Goal: Task Accomplishment & Management: Use online tool/utility

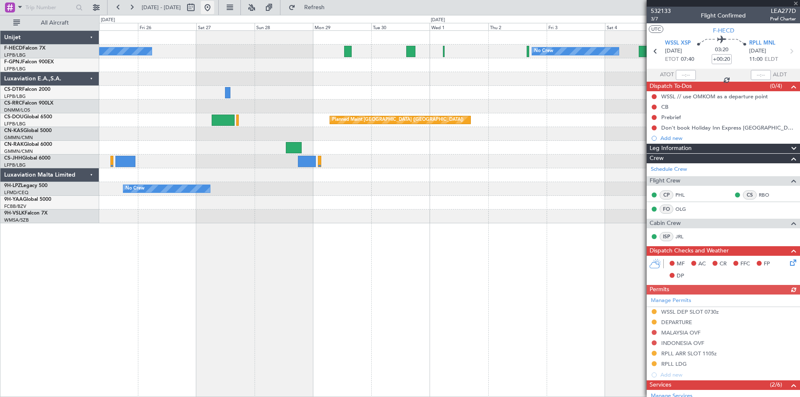
click at [214, 9] on button at bounding box center [207, 7] width 13 height 13
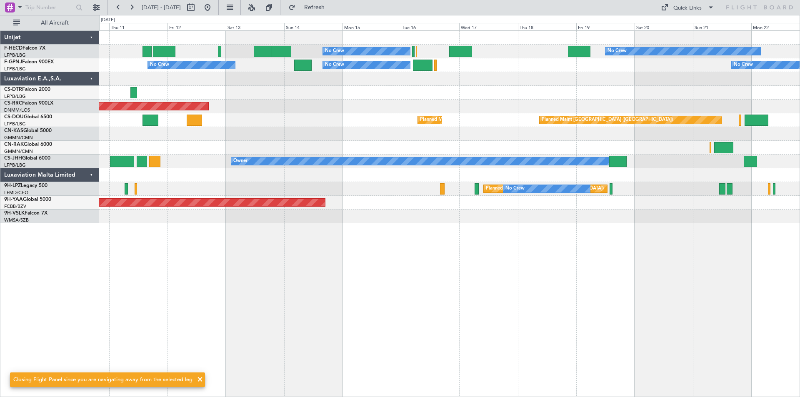
click at [274, 83] on div "No Crew No Crew No Crew Planned Maint [GEOGRAPHIC_DATA] ([GEOGRAPHIC_DATA]) No …" at bounding box center [449, 127] width 701 height 193
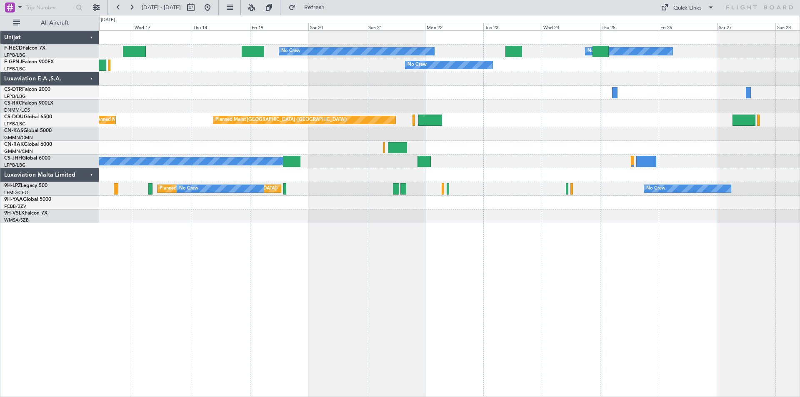
click at [276, 83] on div at bounding box center [449, 79] width 701 height 14
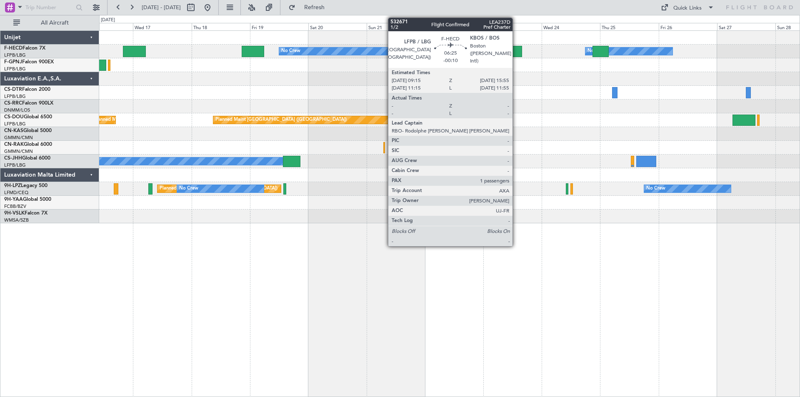
click at [517, 52] on div at bounding box center [514, 51] width 16 height 11
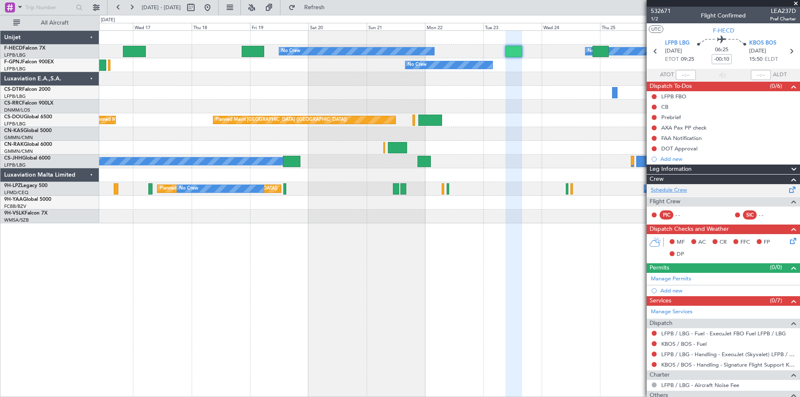
click at [668, 190] on link "Schedule Crew" at bounding box center [669, 190] width 36 height 8
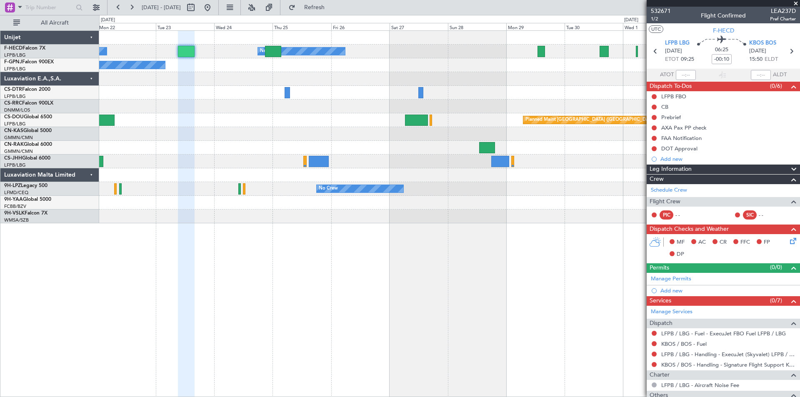
click at [261, 99] on div "No Crew No Crew No Crew No Crew Planned Maint [GEOGRAPHIC_DATA] ([GEOGRAPHIC_DA…" at bounding box center [449, 127] width 701 height 193
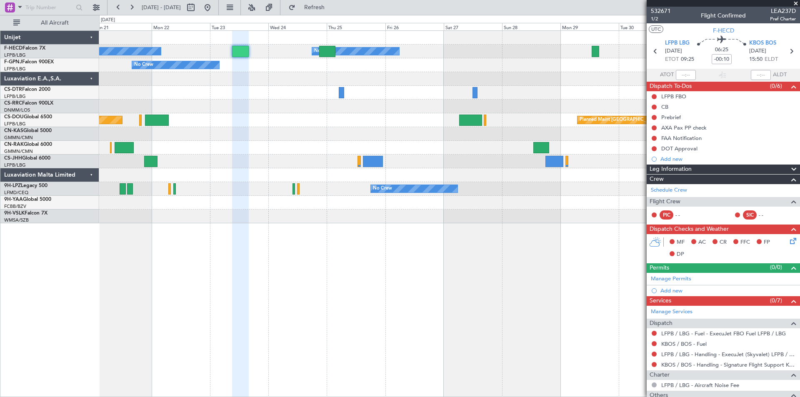
click at [504, 98] on div "No Crew No Crew No Crew No Crew Planned Maint [GEOGRAPHIC_DATA] ([GEOGRAPHIC_DA…" at bounding box center [449, 127] width 701 height 193
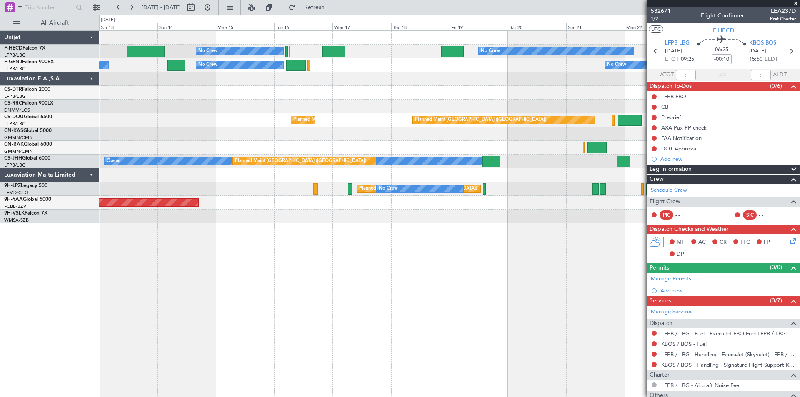
click at [439, 100] on div "No Crew No Crew No Crew Planned Maint [GEOGRAPHIC_DATA] ([GEOGRAPHIC_DATA]) No …" at bounding box center [449, 127] width 701 height 193
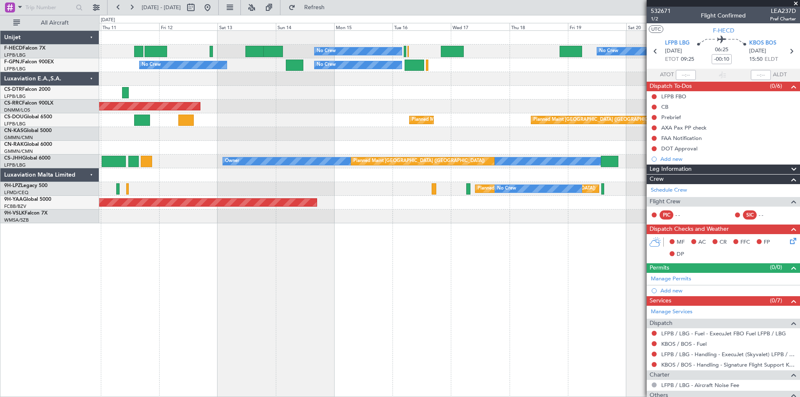
click at [282, 89] on div "No Crew No Crew No Crew Planned Maint [GEOGRAPHIC_DATA] ([GEOGRAPHIC_DATA]) No …" at bounding box center [449, 127] width 701 height 193
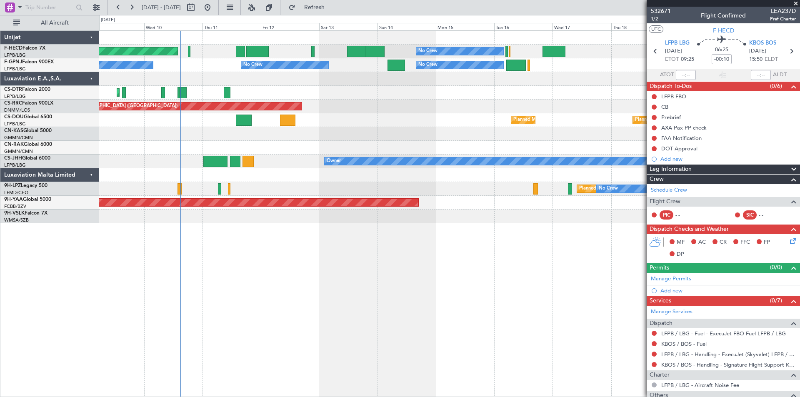
click at [296, 88] on div "Planned Maint Mugla ([GEOGRAPHIC_DATA])" at bounding box center [449, 93] width 701 height 14
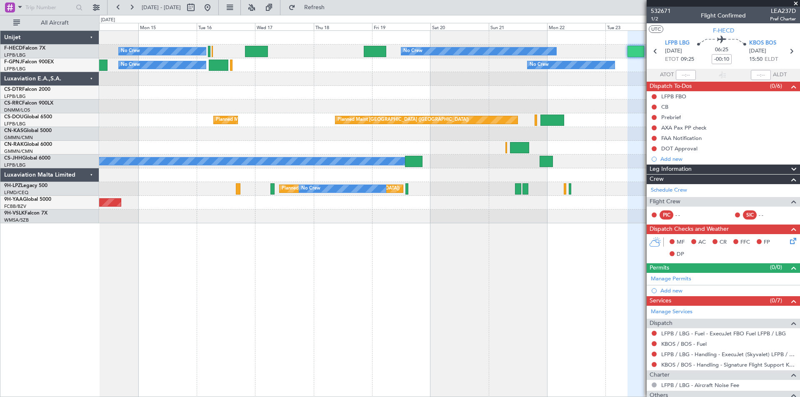
click at [182, 96] on div at bounding box center [449, 93] width 701 height 14
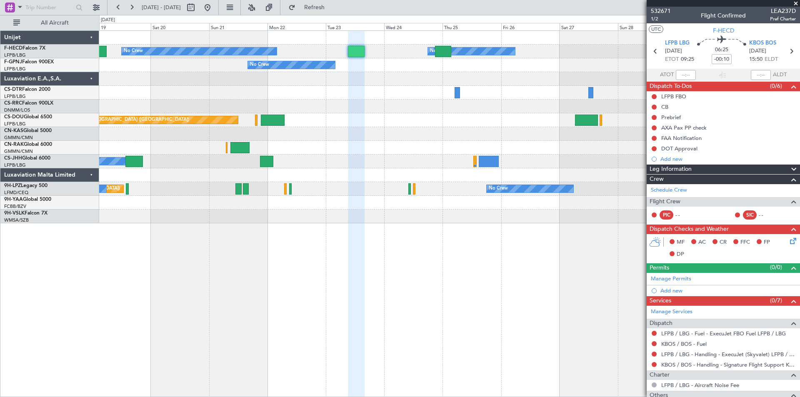
click at [399, 98] on div at bounding box center [449, 93] width 701 height 14
